Goal: Transaction & Acquisition: Purchase product/service

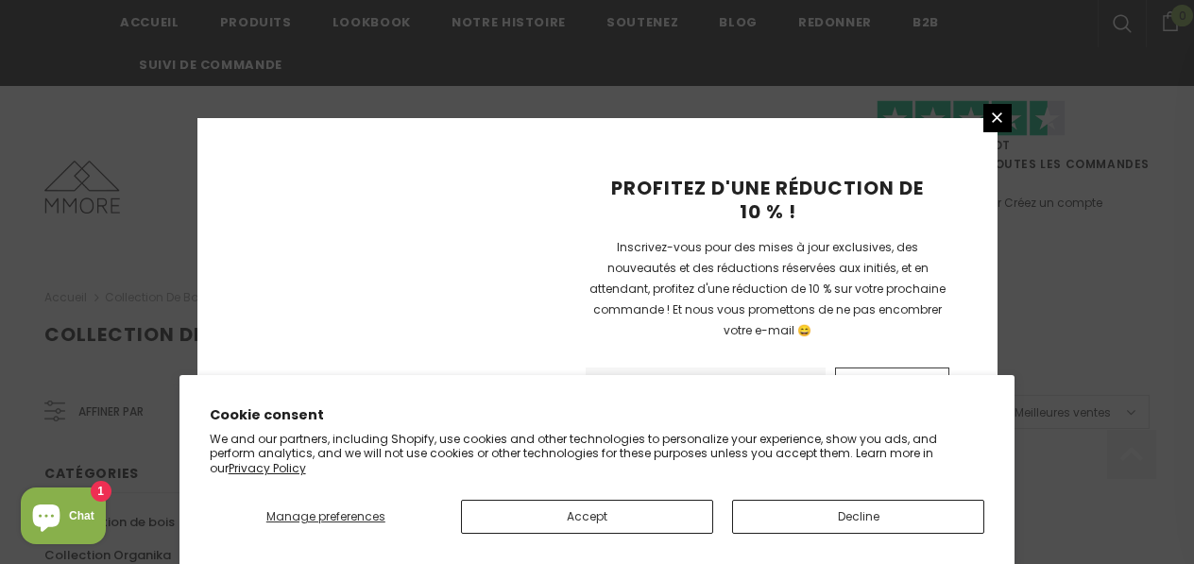
scroll to position [1457, 0]
